Goal: Information Seeking & Learning: Learn about a topic

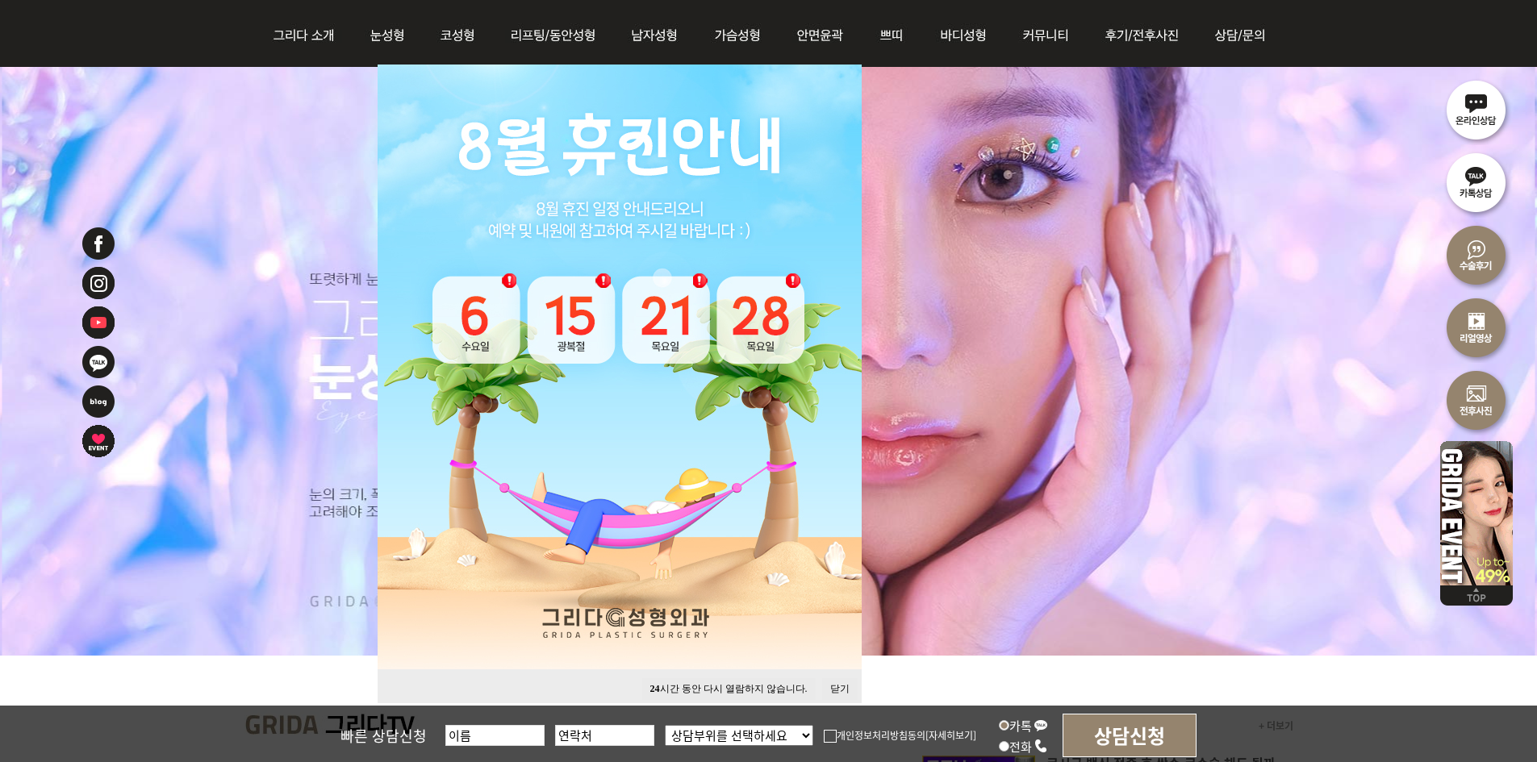
scroll to position [242, 0]
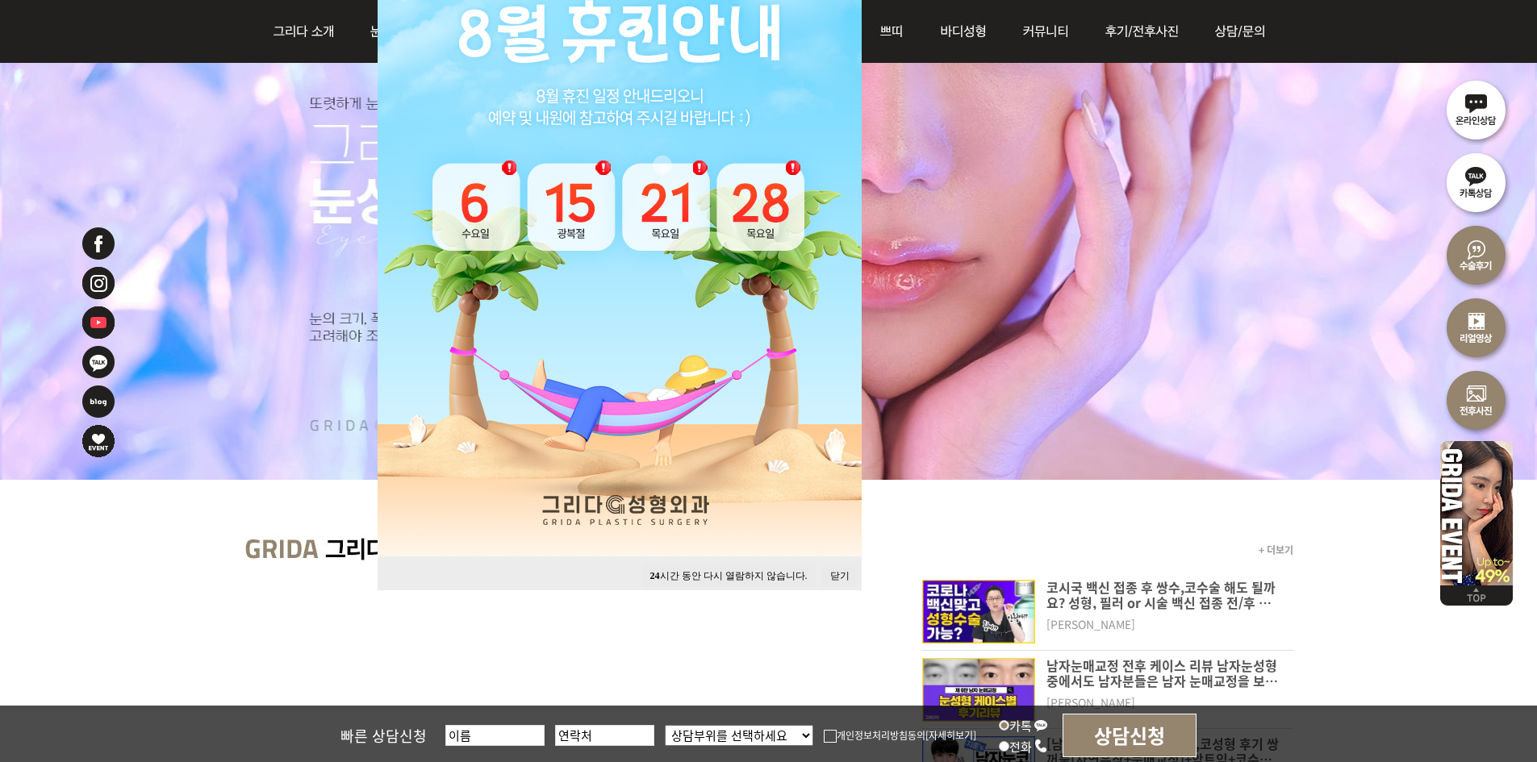
click at [842, 578] on button "닫기" at bounding box center [839, 576] width 35 height 22
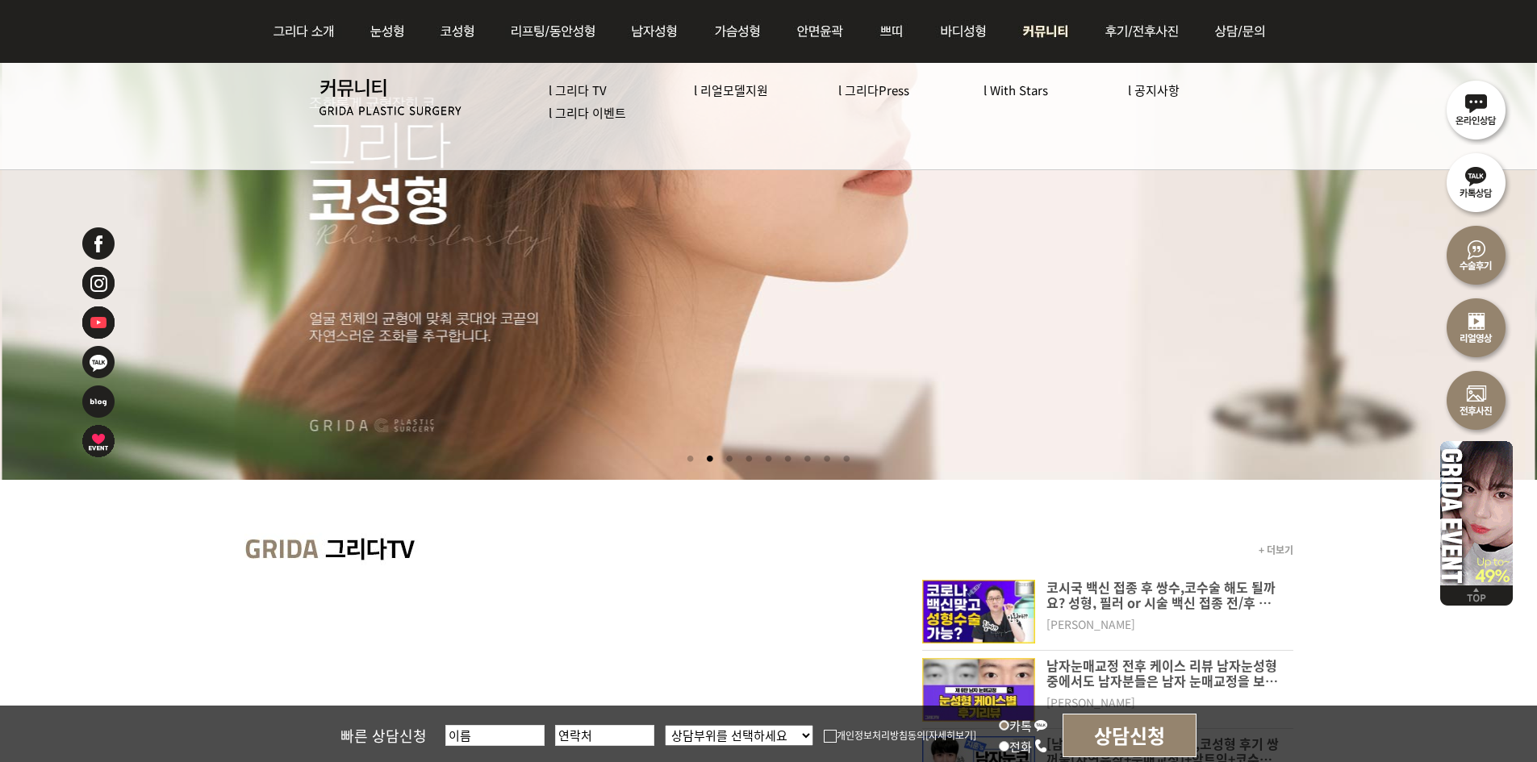
click at [622, 109] on link "l 그리다 이벤트" at bounding box center [586, 112] width 77 height 17
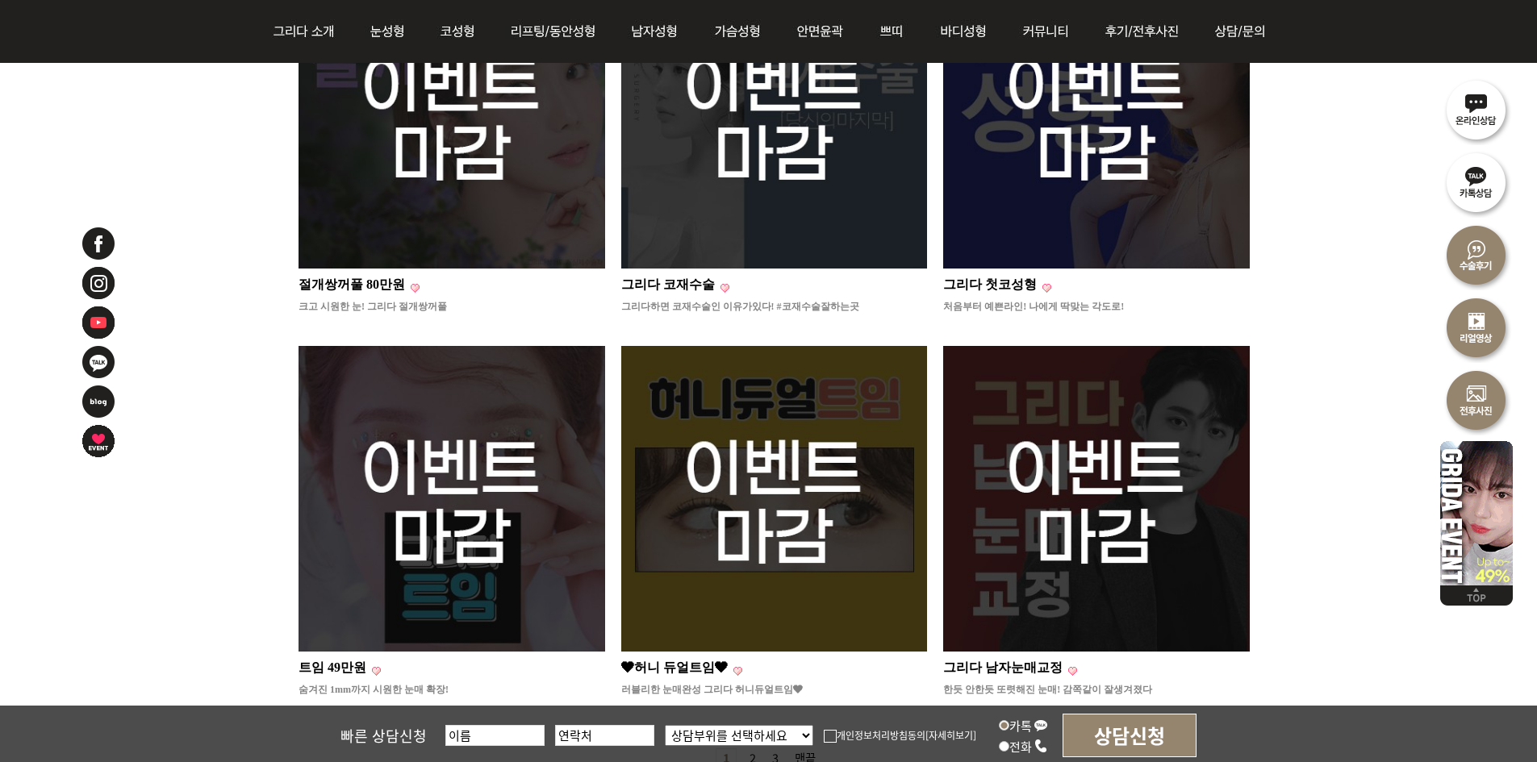
scroll to position [1533, 0]
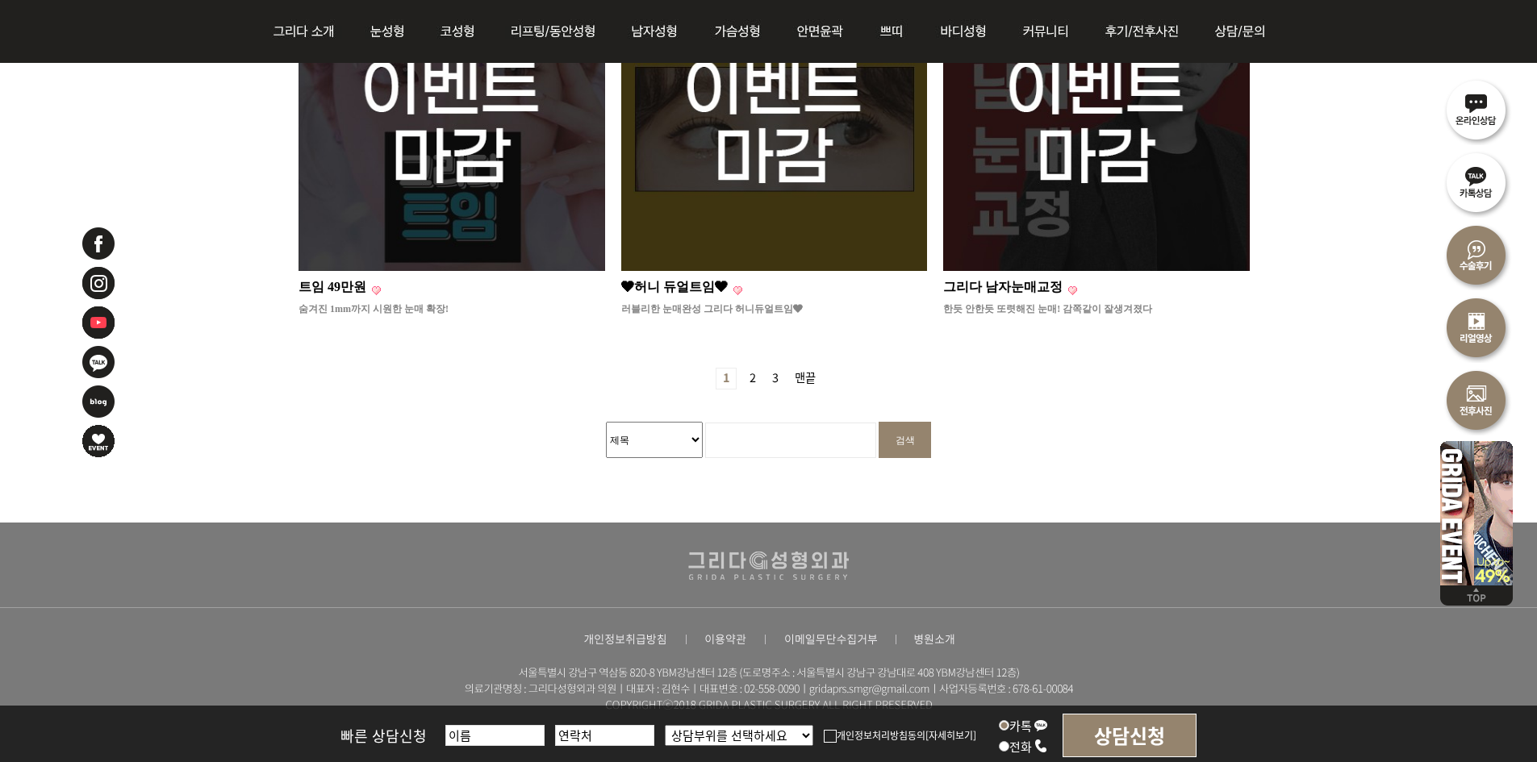
click at [751, 369] on link "2 페이지" at bounding box center [752, 379] width 19 height 20
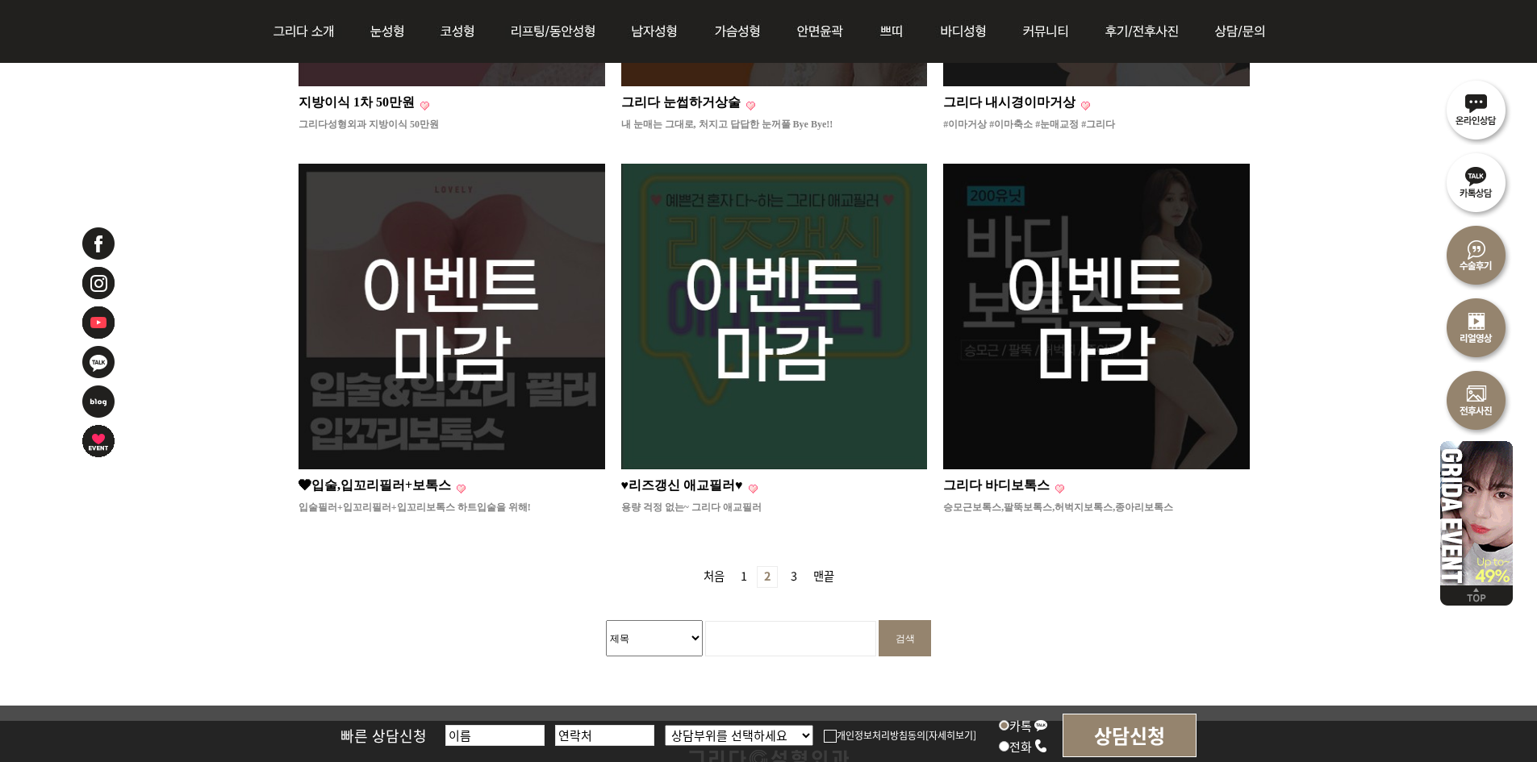
scroll to position [1579, 0]
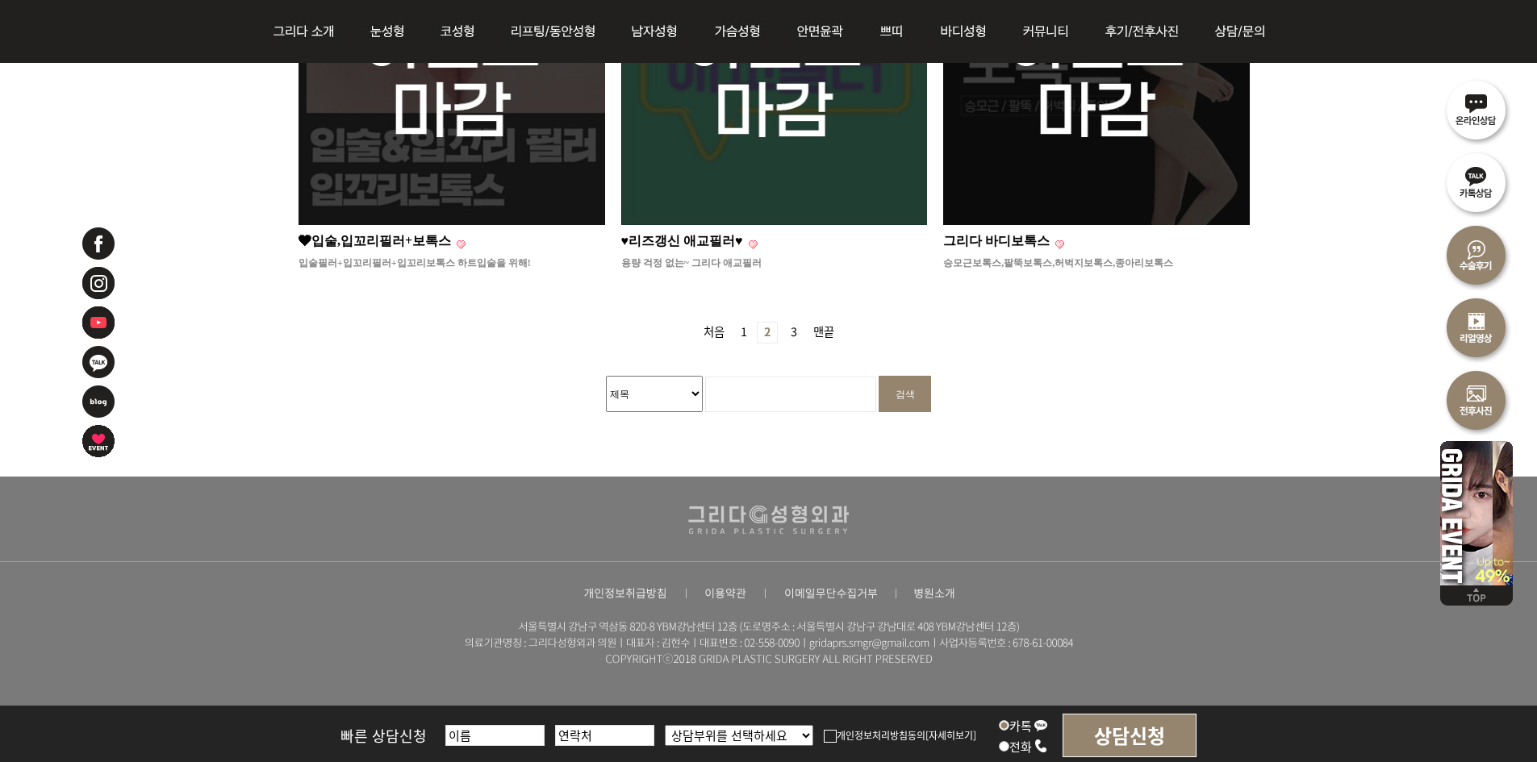
click at [795, 323] on link "3 페이지" at bounding box center [793, 333] width 19 height 20
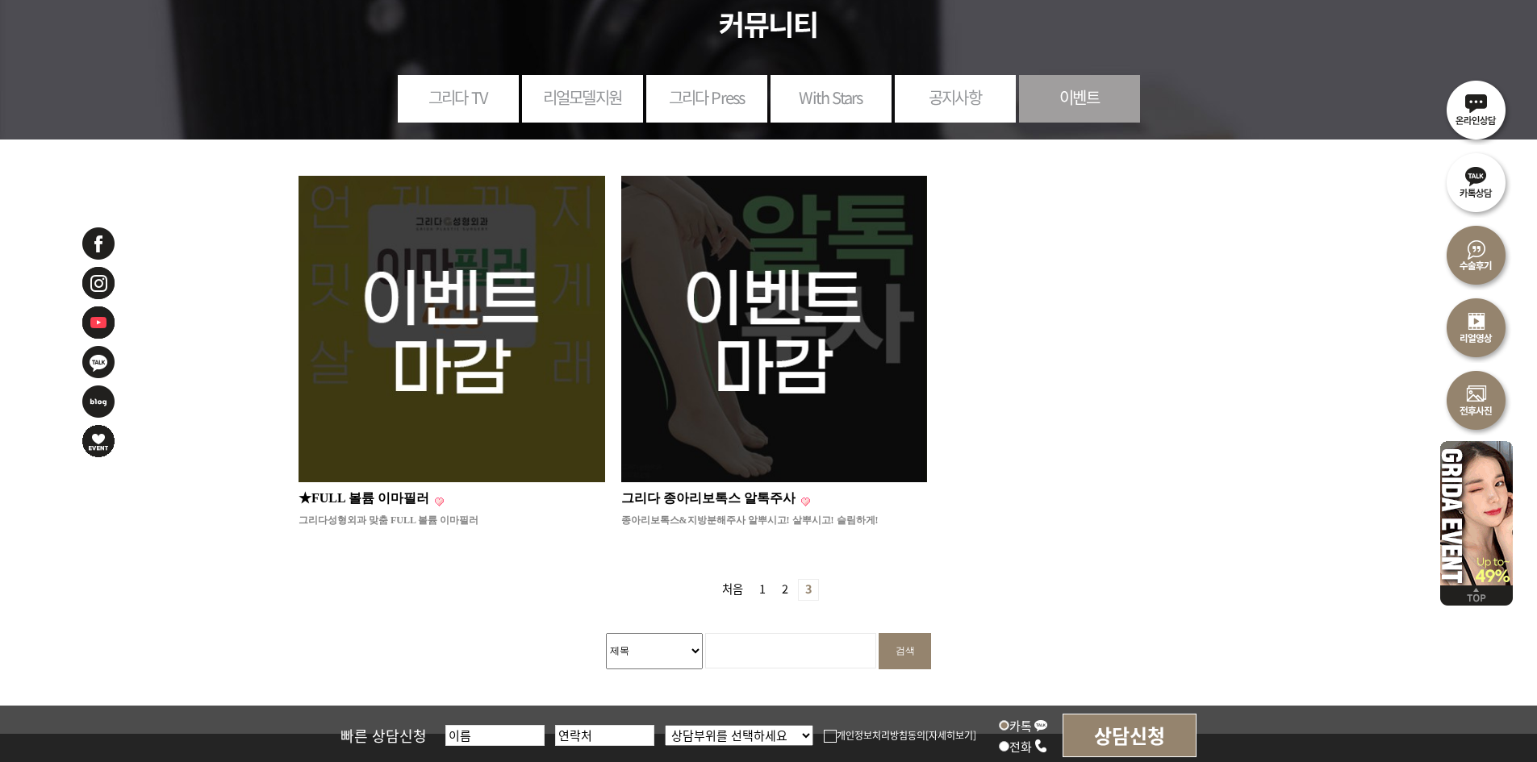
scroll to position [443, 0]
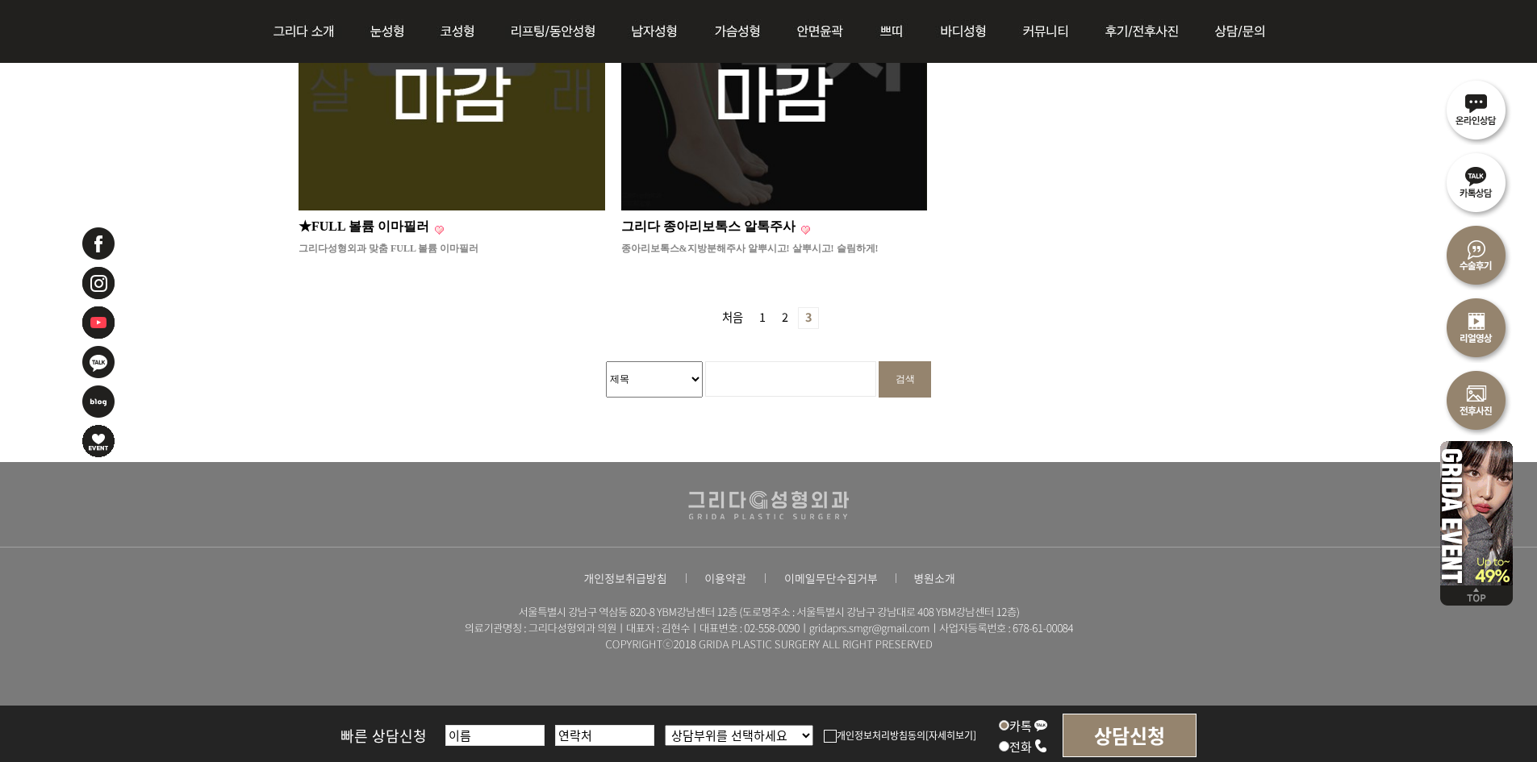
click at [756, 313] on link "1 페이지" at bounding box center [762, 318] width 19 height 20
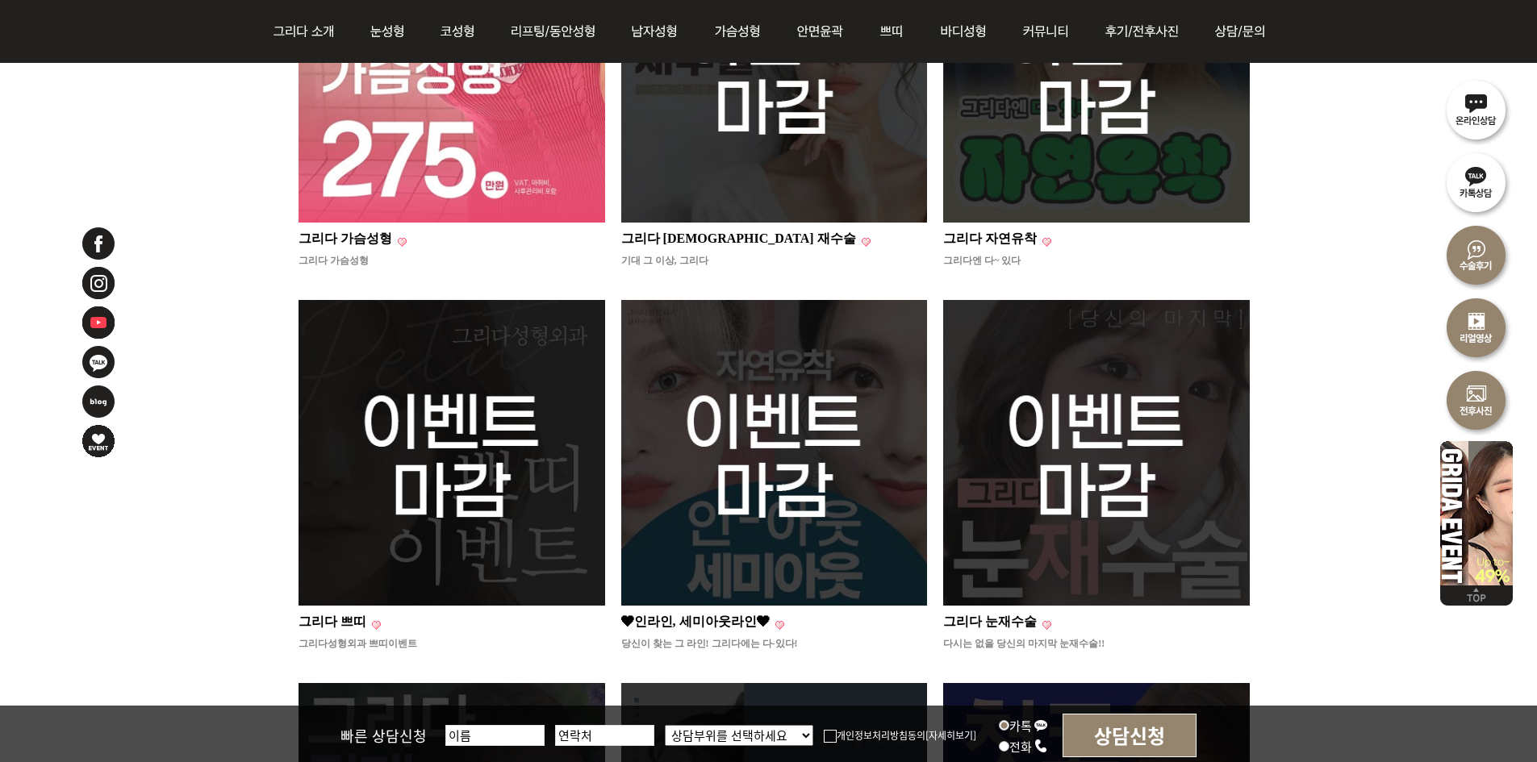
scroll to position [484, 0]
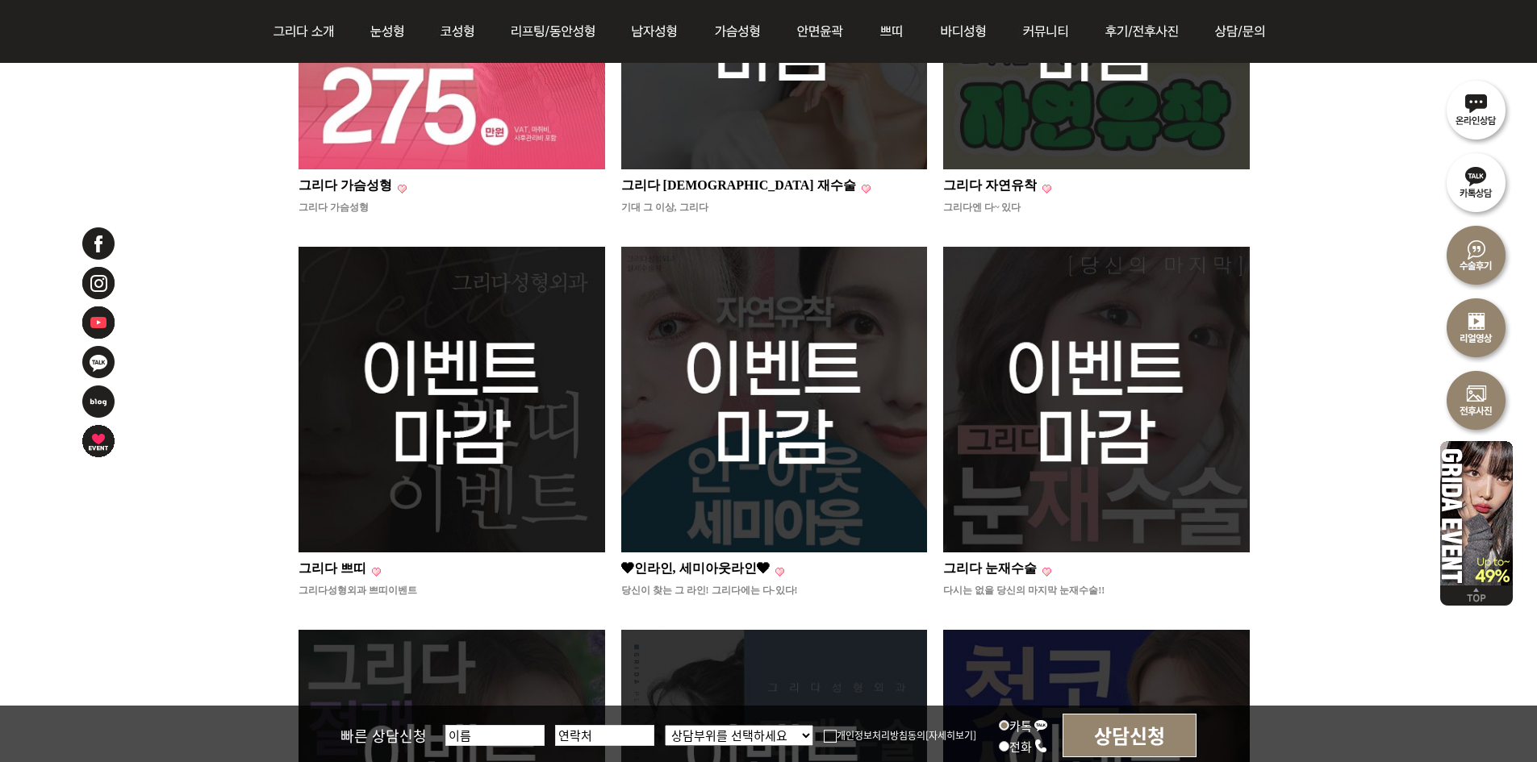
click at [644, 465] on img at bounding box center [774, 400] width 307 height 307
